Goal: Find specific page/section: Find specific page/section

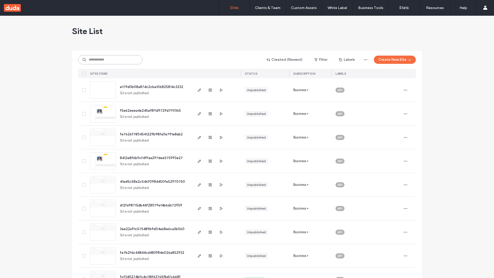
click at [110, 60] on input at bounding box center [110, 59] width 64 height 9
type input "**********"
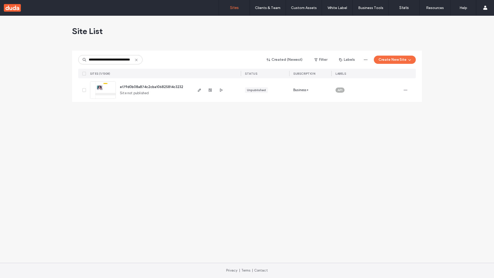
click at [152, 87] on span "e179d0b08a874c2cba106825814c3232" at bounding box center [151, 87] width 63 height 4
